Goal: Communication & Community: Participate in discussion

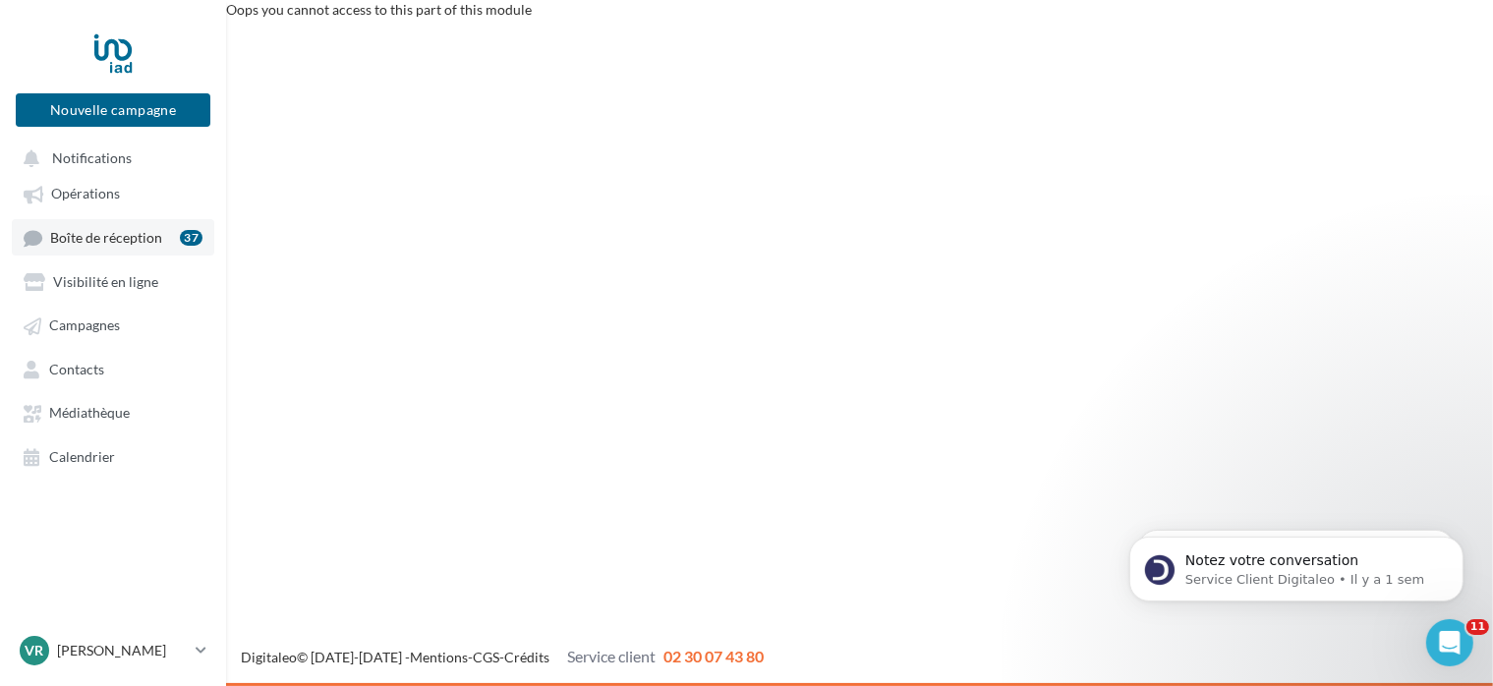
click at [114, 243] on span "Boîte de réception" at bounding box center [106, 237] width 112 height 17
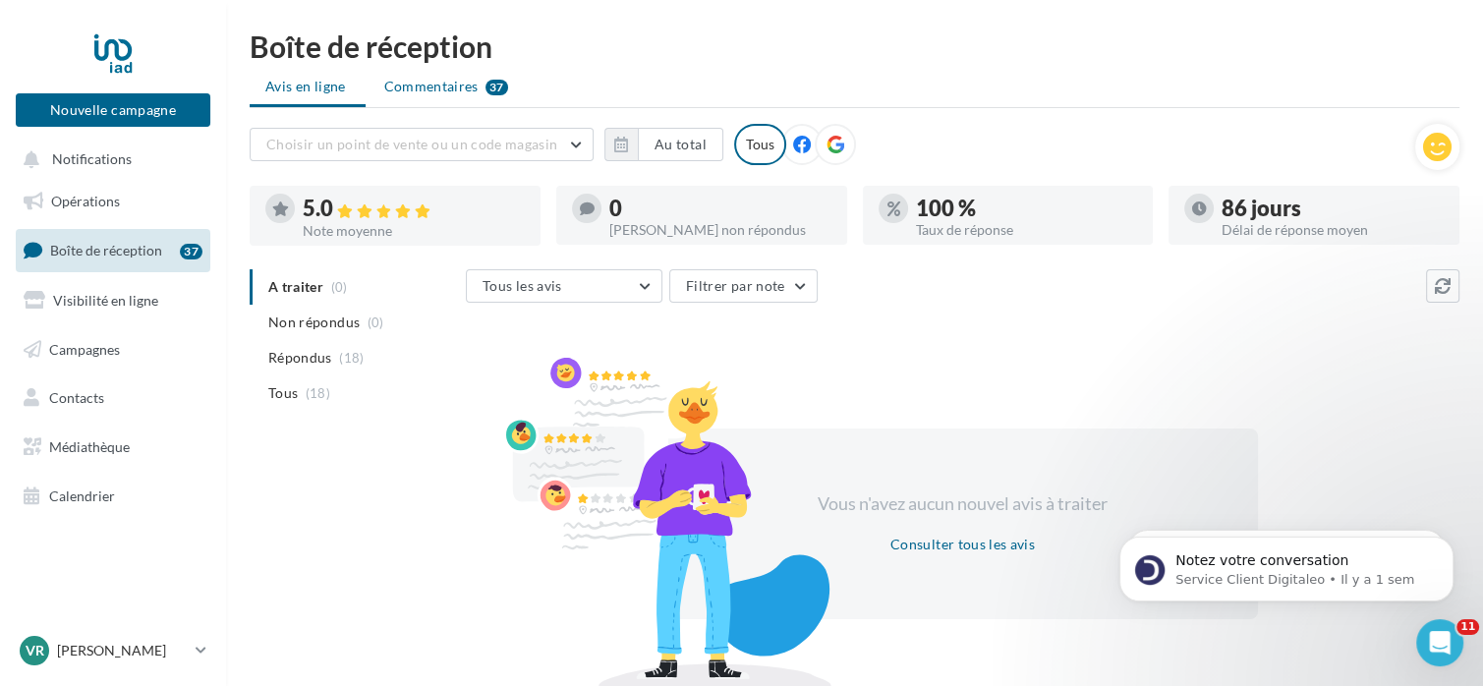
click at [424, 87] on span "Commentaires" at bounding box center [431, 87] width 94 height 20
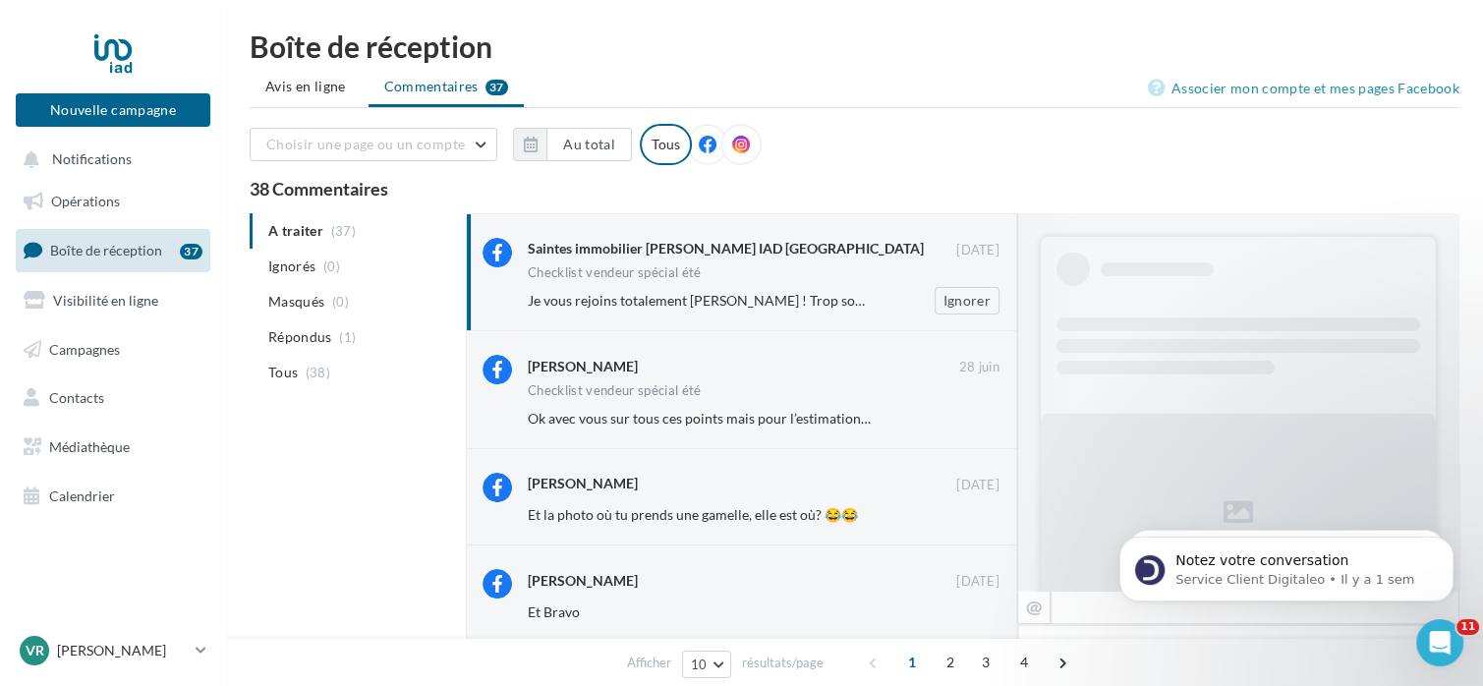
scroll to position [1030, 0]
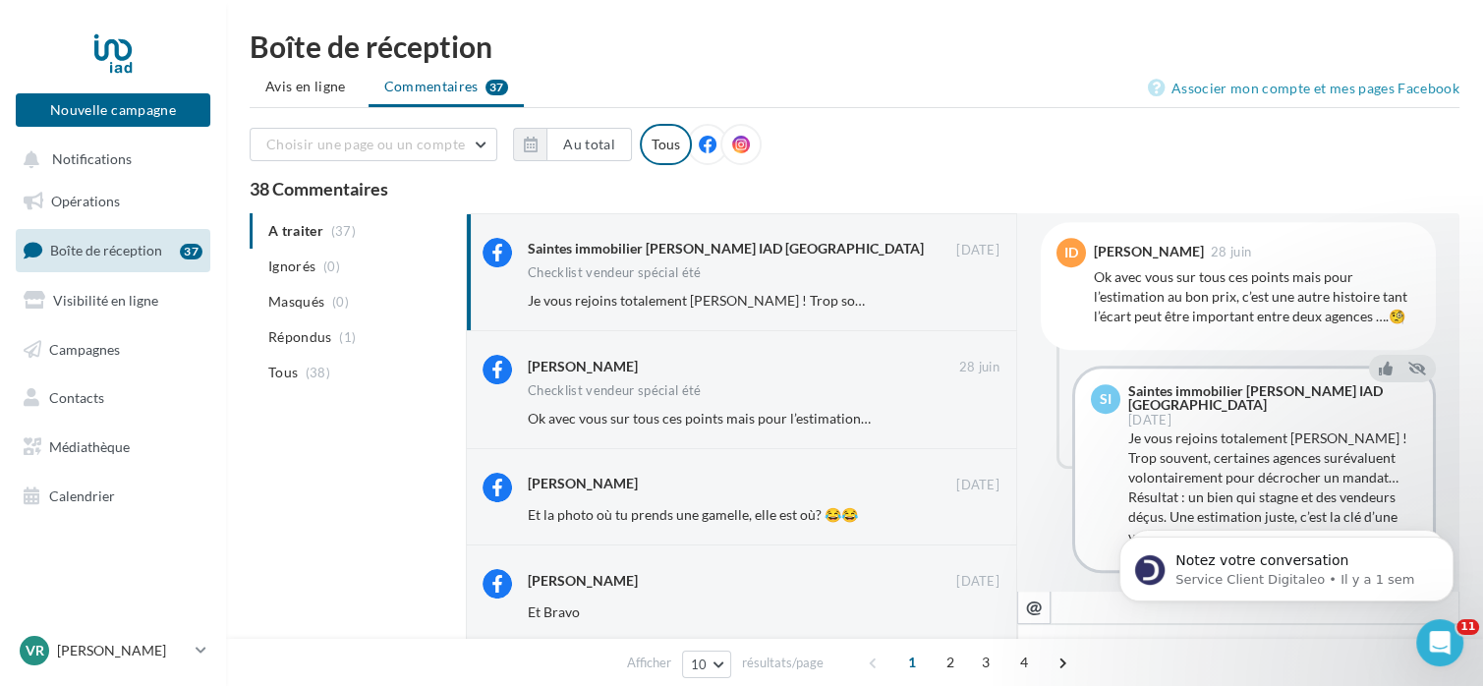
click at [664, 281] on div "Checklist vendeur spécial été" at bounding box center [764, 274] width 472 height 17
click at [670, 295] on span "Je vous rejoins totalement [PERSON_NAME] ! Trop souvent, certaines agences suré…" at bounding box center [1291, 300] width 1527 height 17
click at [104, 253] on span "Boîte de réception" at bounding box center [106, 250] width 112 height 17
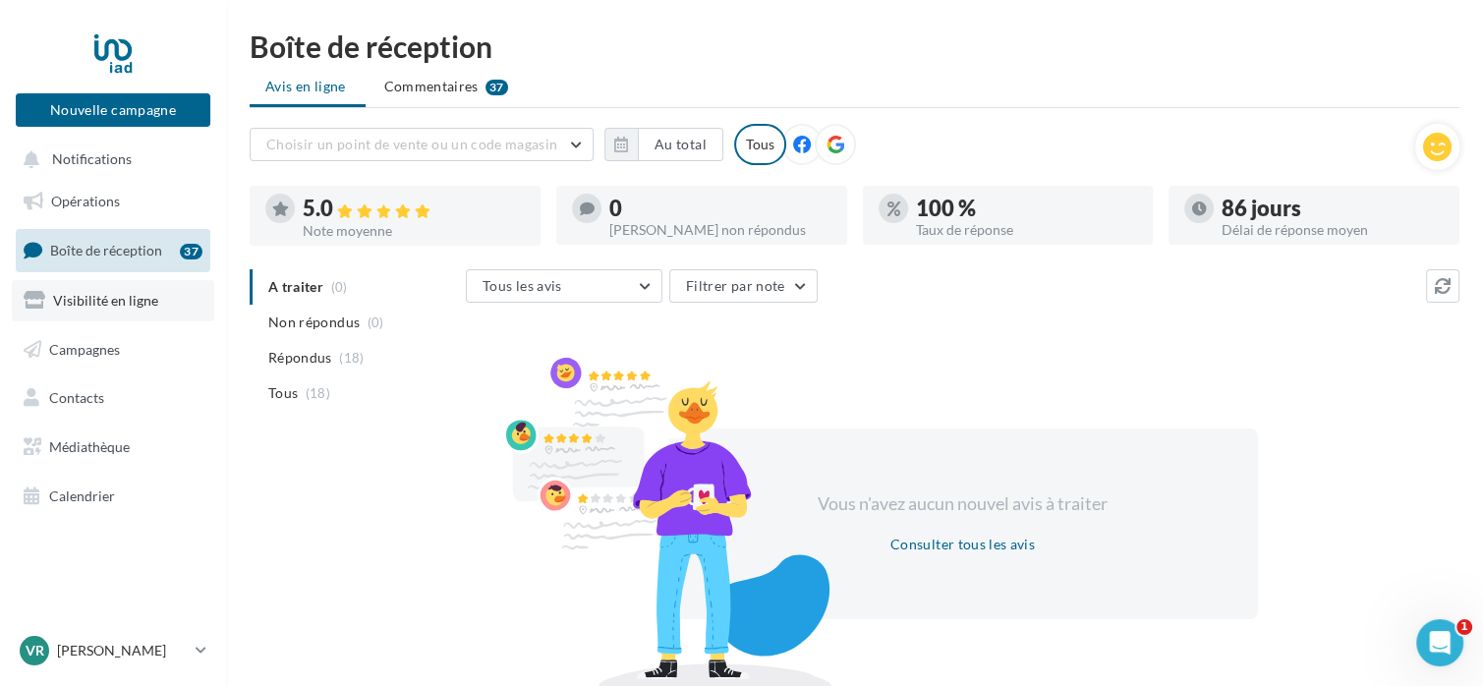
click at [85, 310] on link "Visibilité en ligne" at bounding box center [113, 300] width 202 height 41
